Goal: Task Accomplishment & Management: Manage account settings

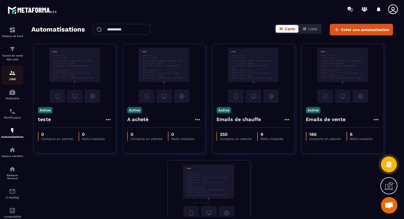
click at [13, 70] on img at bounding box center [12, 73] width 7 height 7
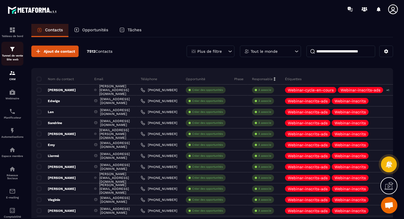
click at [10, 57] on p "Tunnel de vente Site web" at bounding box center [12, 58] width 22 height 8
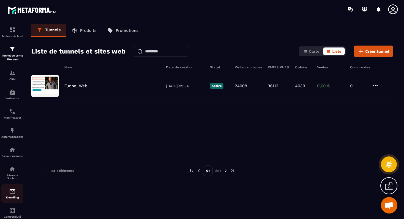
click at [12, 197] on div "E-mailing" at bounding box center [12, 193] width 22 height 11
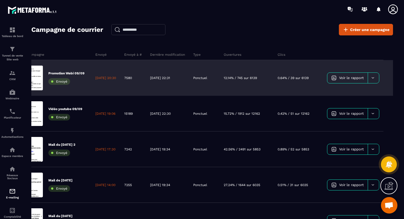
scroll to position [0, 38]
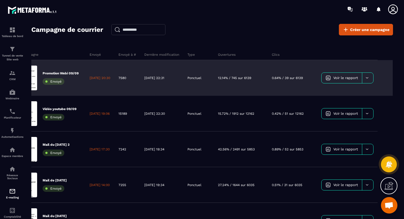
click at [334, 77] on span "Voir le rapport" at bounding box center [346, 78] width 24 height 4
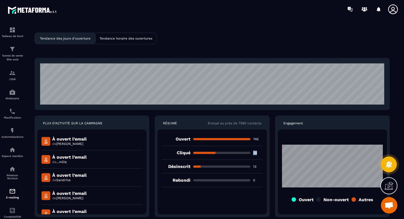
drag, startPoint x: 254, startPoint y: 153, endPoint x: 258, endPoint y: 153, distance: 4.1
click at [258, 153] on p "39" at bounding box center [258, 153] width 10 height 4
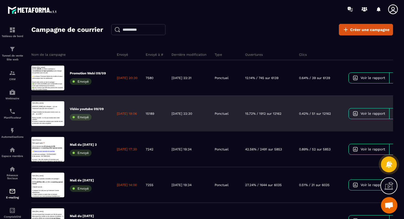
click at [369, 117] on link "Voir le rapport" at bounding box center [369, 114] width 40 height 10
